Goal: Task Accomplishment & Management: Use online tool/utility

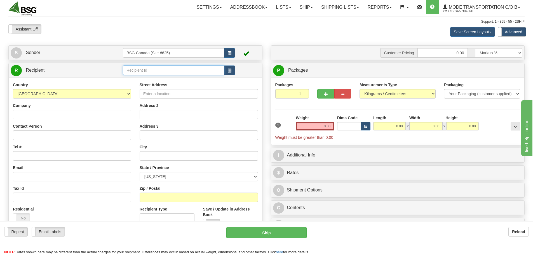
click at [157, 72] on input "text" at bounding box center [173, 70] width 101 height 10
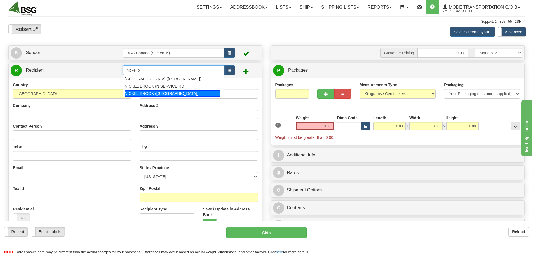
click at [191, 95] on div "NICKEL BROOK ([GEOGRAPHIC_DATA])" at bounding box center [172, 93] width 96 height 6
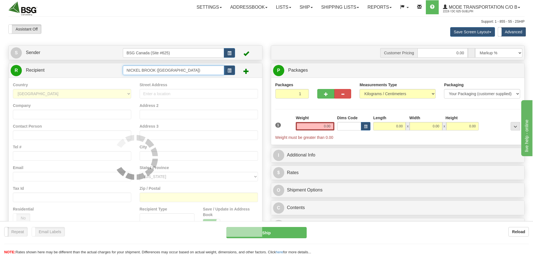
type input "NICKEL BROOK ([GEOGRAPHIC_DATA])"
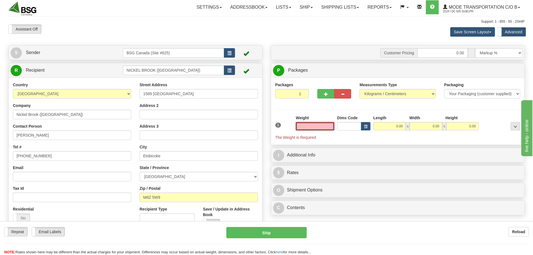
click at [314, 126] on input "text" at bounding box center [315, 126] width 39 height 8
paste input "10.4281"
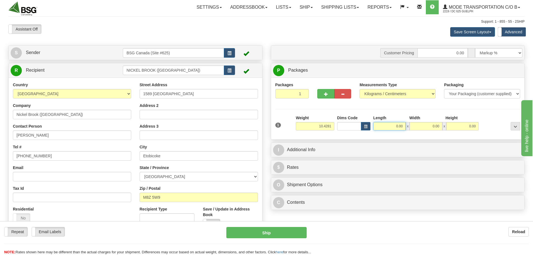
type input "10.43"
click at [383, 126] on input "0.00" at bounding box center [389, 126] width 32 height 8
type input "15.00"
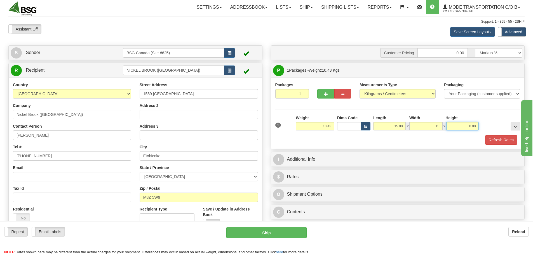
type input "15.00"
click at [504, 142] on button "Refresh Rates" at bounding box center [501, 140] width 32 height 10
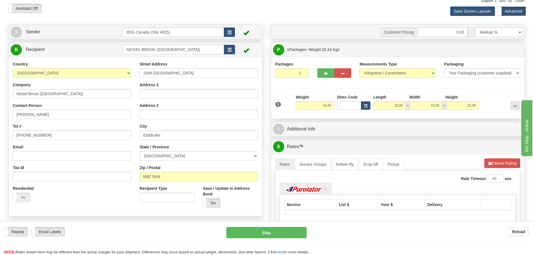
scroll to position [84, 0]
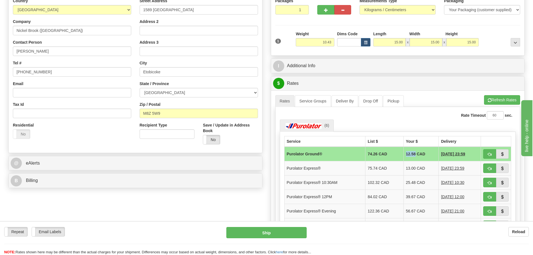
drag, startPoint x: 399, startPoint y: 154, endPoint x: 406, endPoint y: 154, distance: 7.6
click at [409, 155] on td "12.58 CAD" at bounding box center [420, 154] width 35 height 15
copy td "12.58"
drag, startPoint x: 399, startPoint y: 168, endPoint x: 409, endPoint y: 170, distance: 10.3
click at [409, 170] on td "13.00 CAD" at bounding box center [420, 168] width 35 height 14
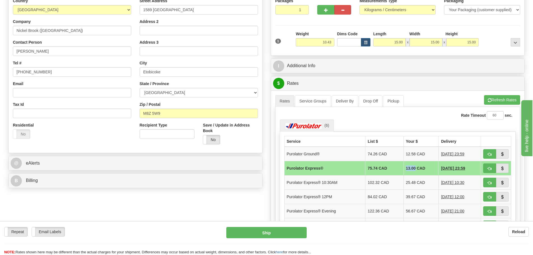
copy td "13.00"
